Goal: Task Accomplishment & Management: Manage account settings

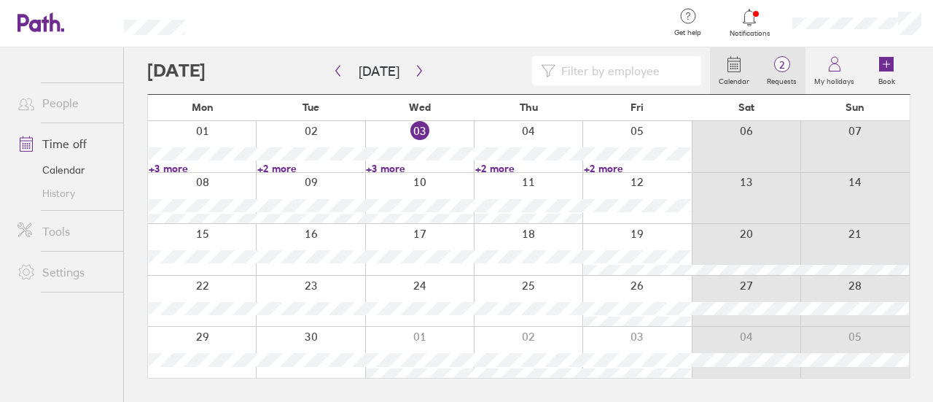
click at [795, 71] on span "2" at bounding box center [781, 65] width 47 height 12
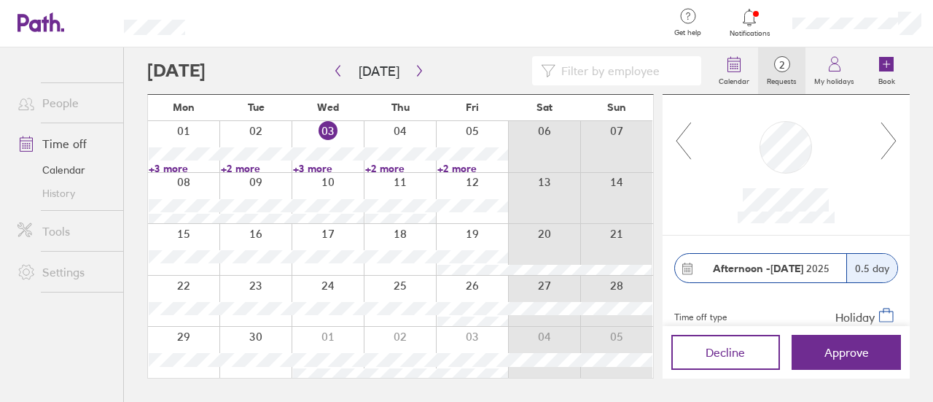
click at [883, 148] on icon at bounding box center [889, 140] width 18 height 39
click at [676, 150] on icon at bounding box center [683, 140] width 18 height 39
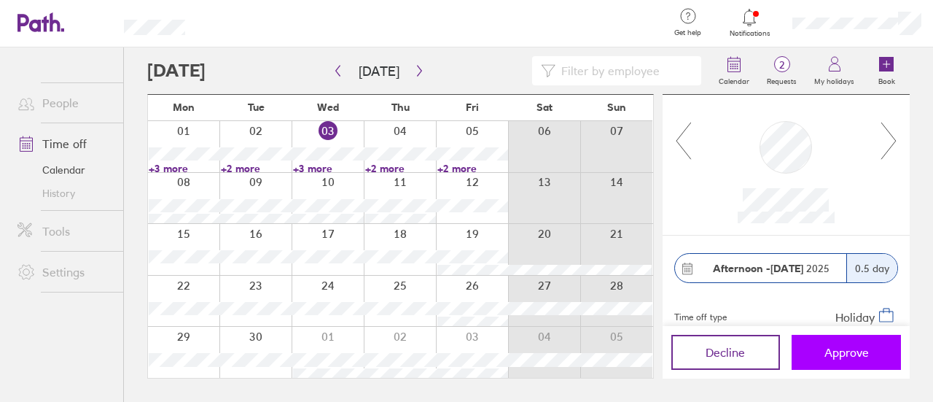
click at [853, 362] on button "Approve" at bounding box center [845, 351] width 109 height 35
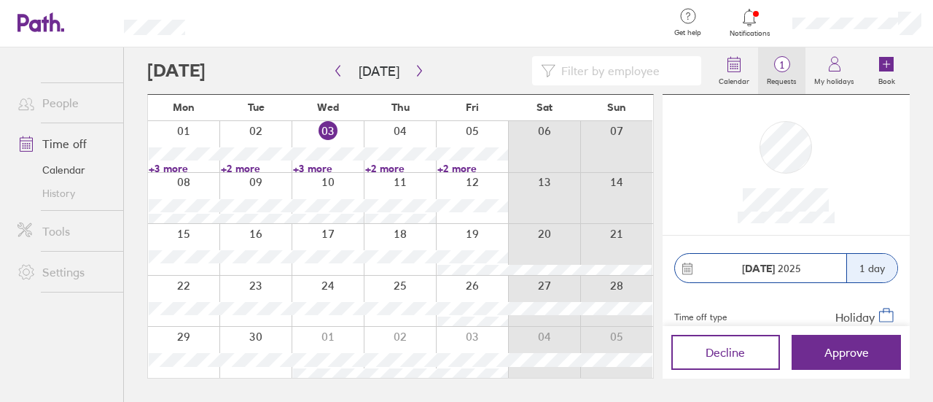
click at [780, 74] on label "Requests" at bounding box center [781, 79] width 47 height 13
click at [840, 358] on span "Approve" at bounding box center [846, 351] width 44 height 13
